Goal: Transaction & Acquisition: Purchase product/service

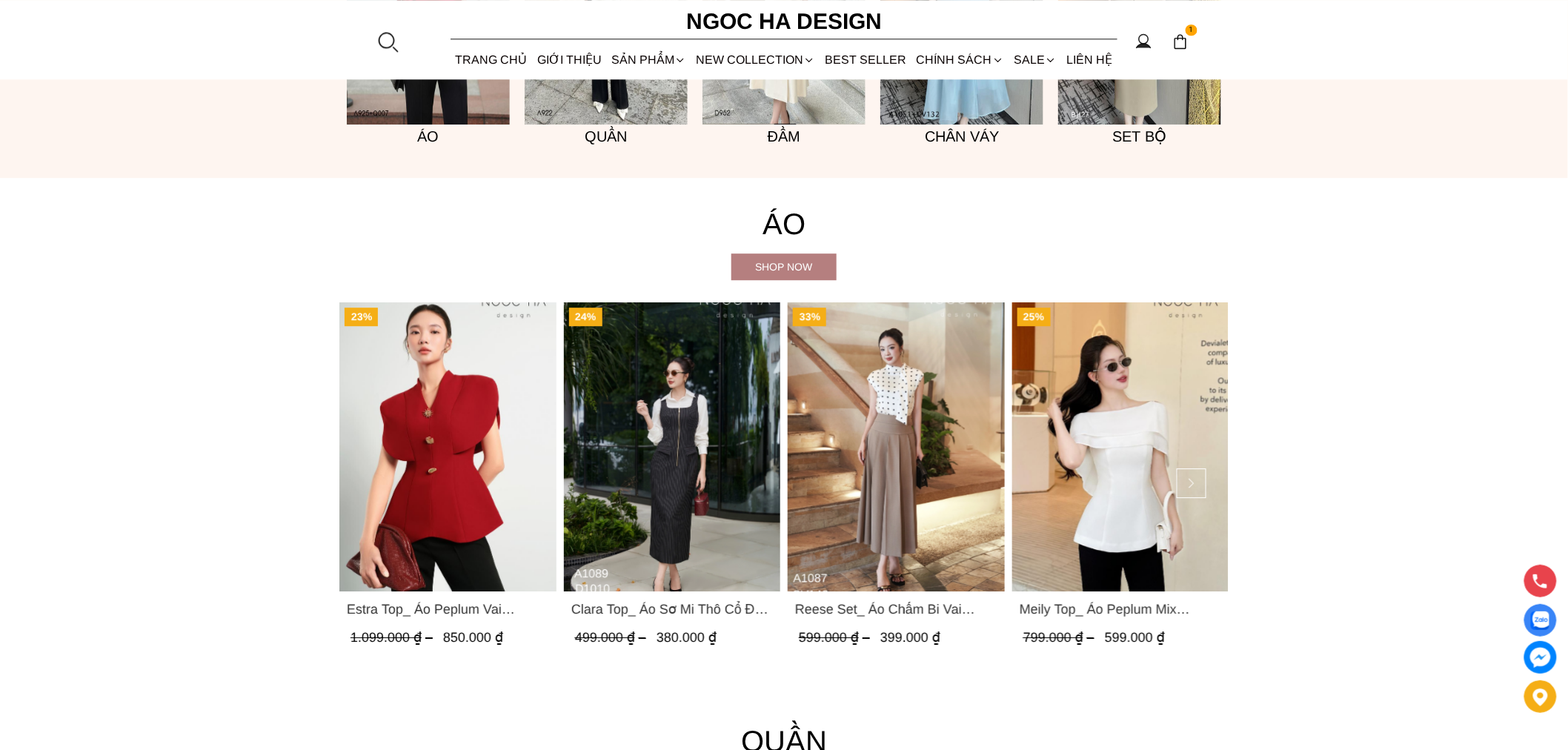
scroll to position [1537, 0]
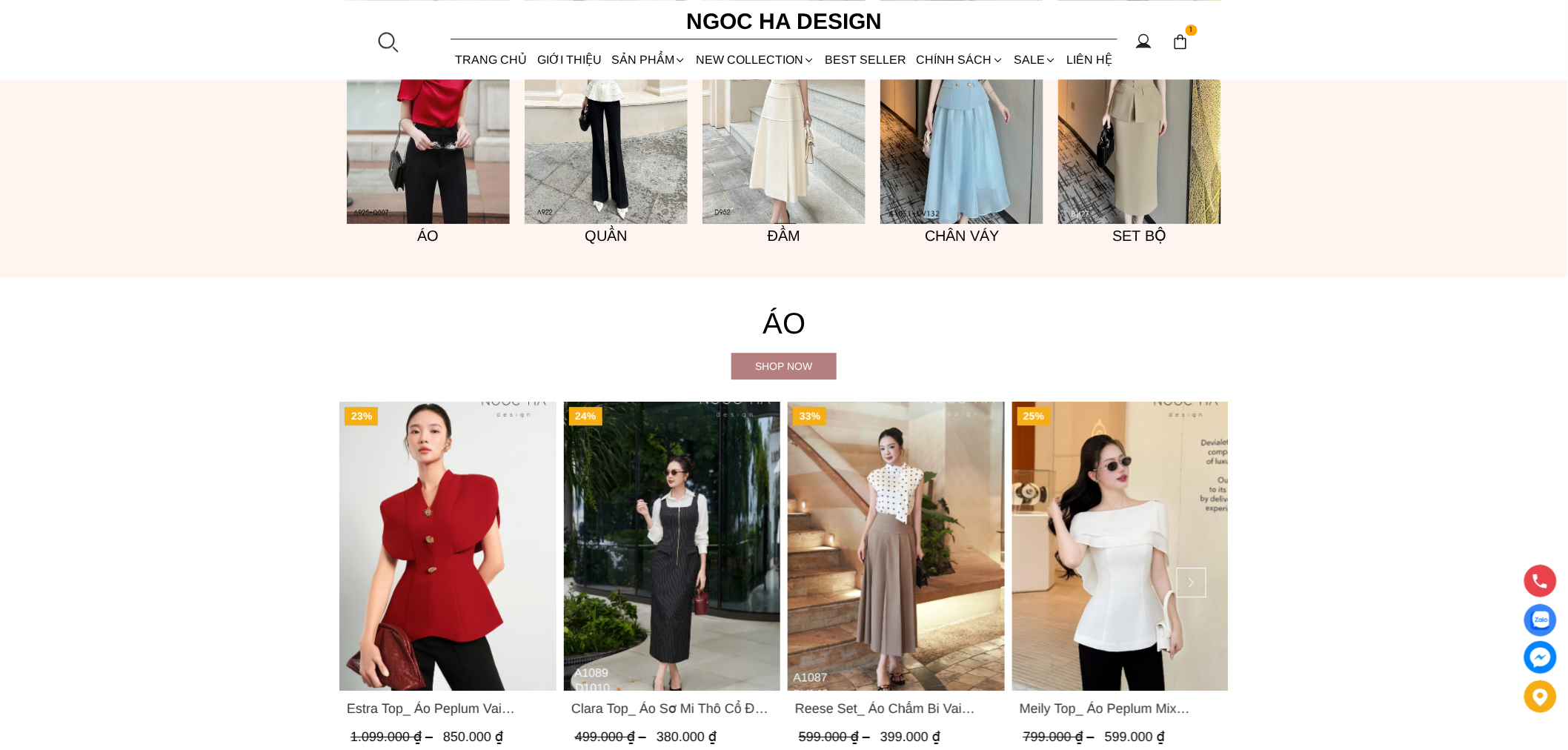
click at [809, 159] on img at bounding box center [783, 101] width 163 height 244
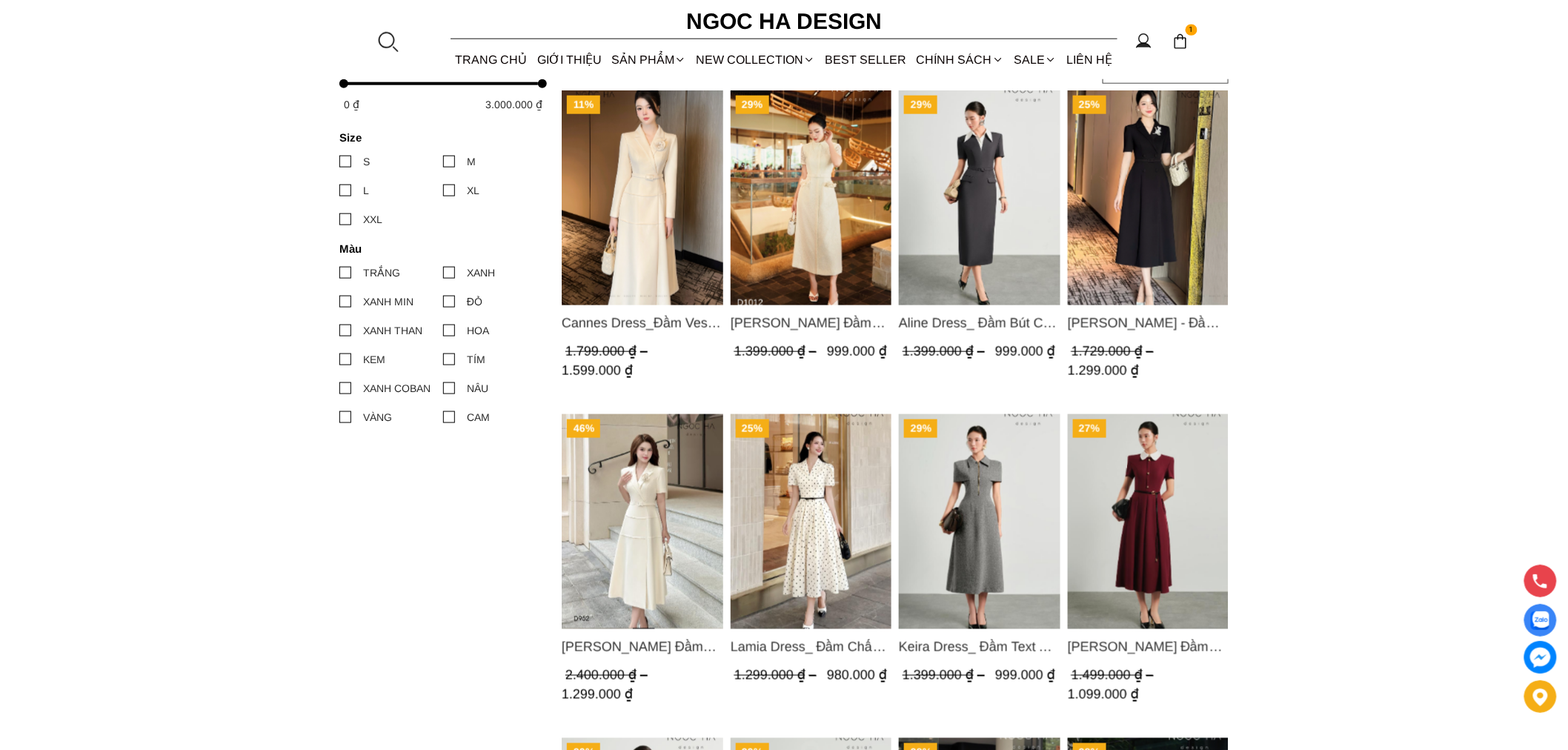
click at [819, 540] on img "Product image - Lamia Dress_ Đầm Chấm Bi Cổ Vest Màu Kem D1003" at bounding box center [811, 521] width 162 height 215
